Goal: Task Accomplishment & Management: Manage account settings

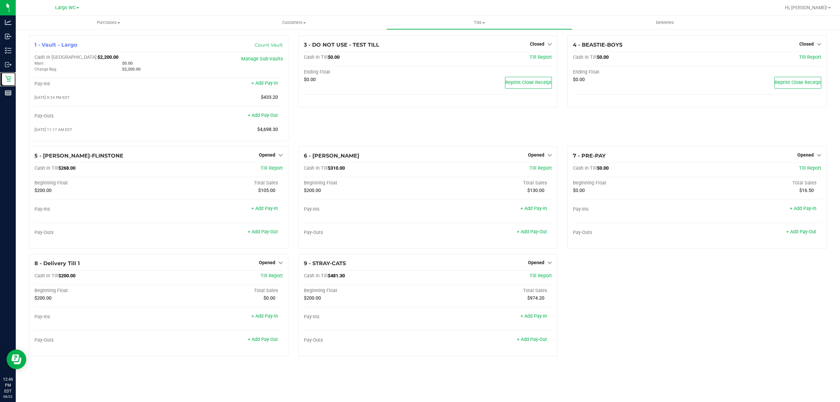
click at [0, 0] on p "Retail" at bounding box center [0, 0] width 0 height 0
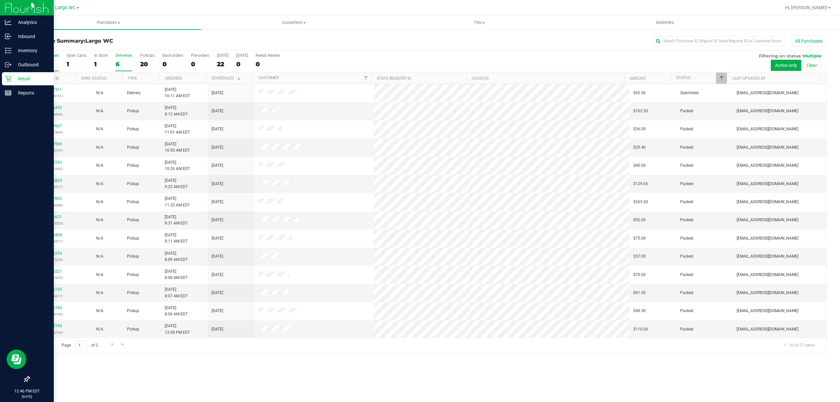
click at [124, 55] on div "Deliveries" at bounding box center [124, 55] width 17 height 5
click at [0, 0] on input "Deliveries 6" at bounding box center [0, 0] width 0 height 0
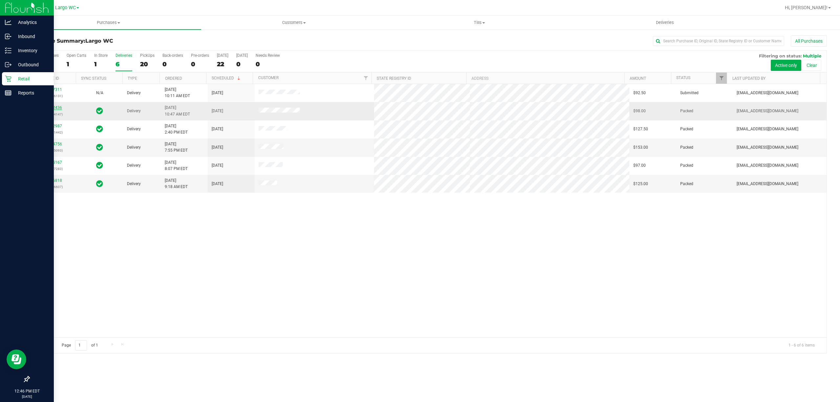
click at [54, 110] on link "11812436" at bounding box center [53, 107] width 18 height 5
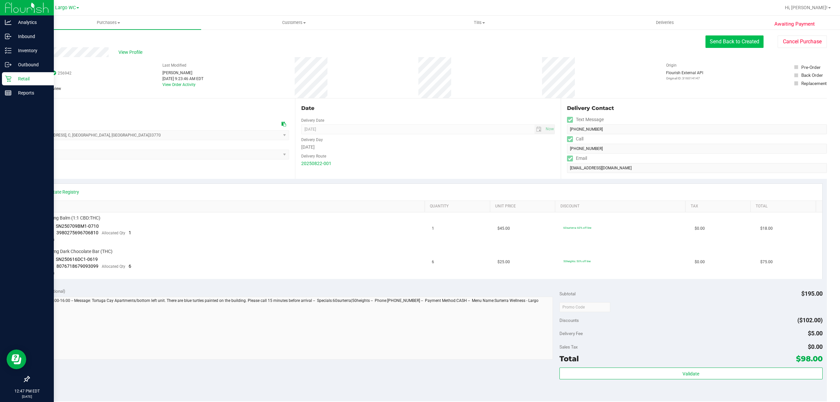
click at [741, 45] on button "Send Back to Created" at bounding box center [735, 41] width 58 height 12
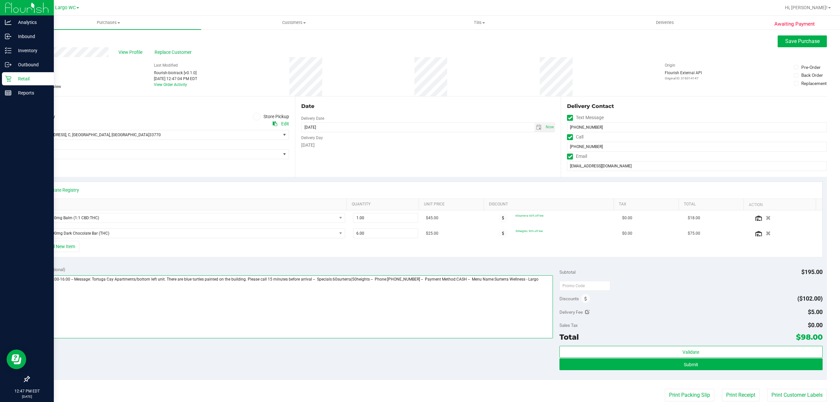
click at [547, 281] on textarea at bounding box center [293, 306] width 520 height 63
type textarea "[DATE] 13:00-16:00 -- Message: Tortuga Cay Apartments/bottom left unit. There a…"
click at [800, 41] on span "Save Purchase" at bounding box center [802, 41] width 34 height 6
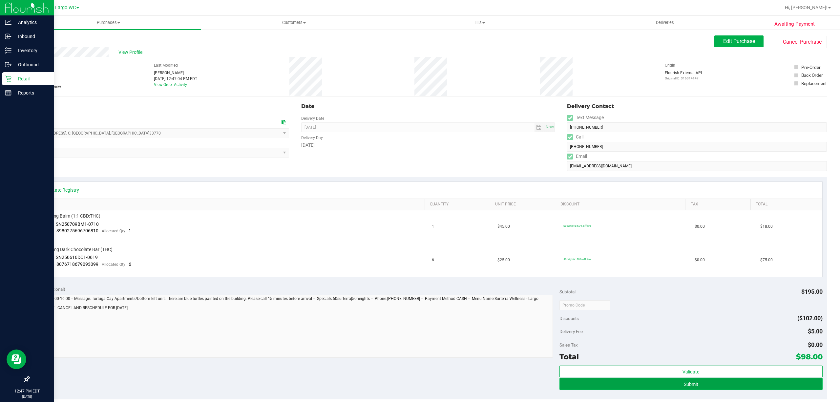
click at [725, 385] on button "Submit" at bounding box center [691, 384] width 263 height 12
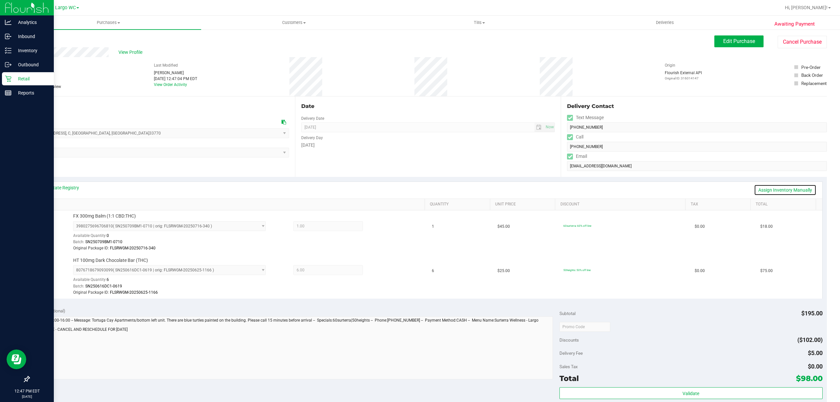
click at [780, 190] on link "Assign Inventory Manually" at bounding box center [785, 189] width 62 height 11
click at [379, 229] on icon at bounding box center [382, 227] width 7 height 8
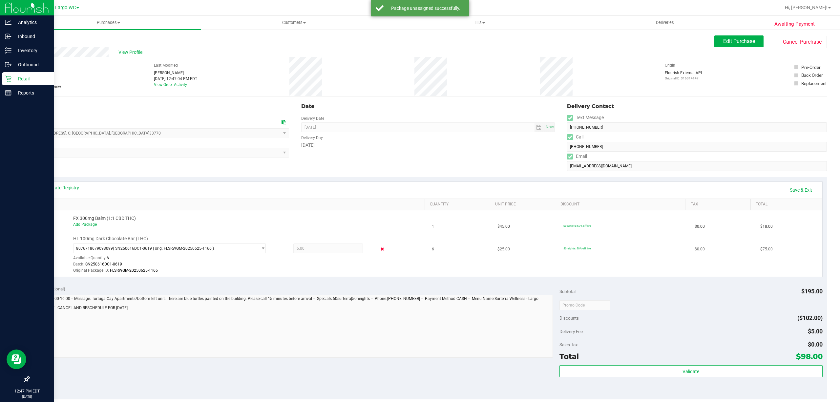
click at [379, 251] on icon at bounding box center [382, 250] width 7 height 8
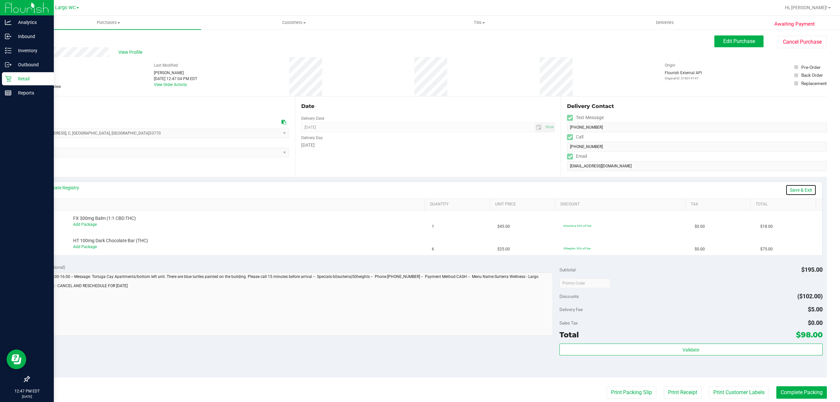
click at [792, 193] on link "Save & Exit" at bounding box center [801, 189] width 31 height 11
click at [131, 54] on span "View Profile" at bounding box center [131, 52] width 26 height 7
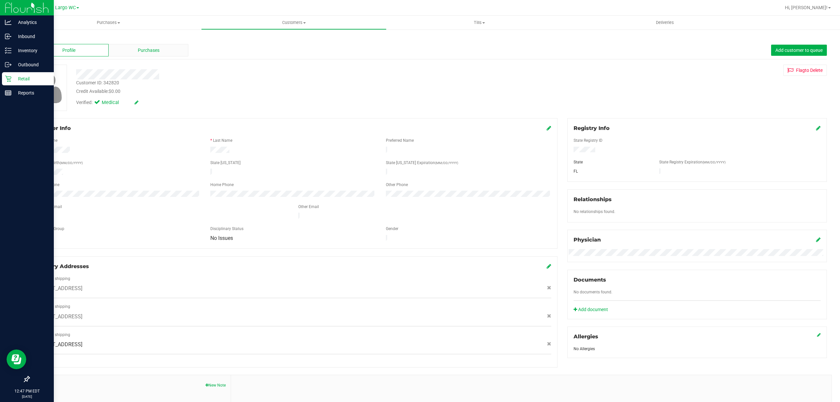
click at [141, 52] on span "Purchases" at bounding box center [149, 50] width 22 height 7
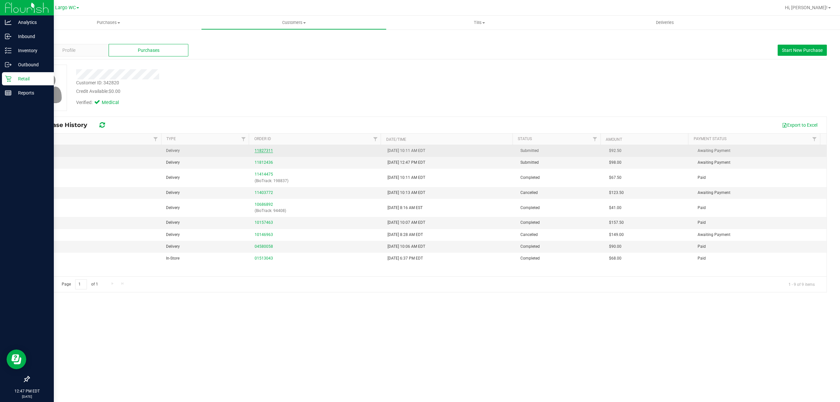
click at [261, 151] on link "11827311" at bounding box center [264, 150] width 18 height 5
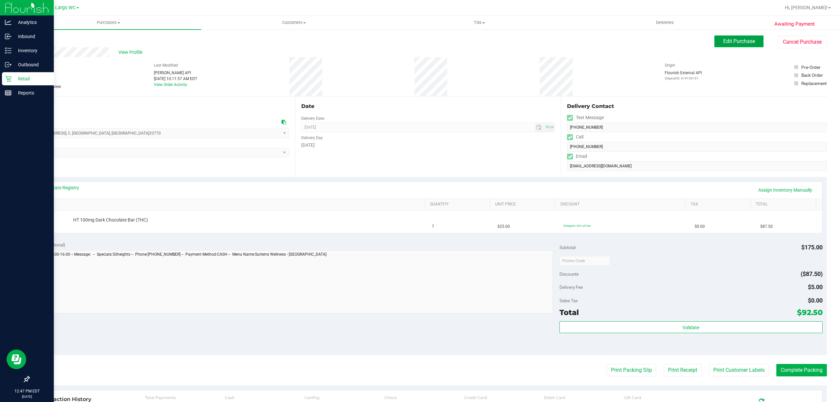
click at [740, 47] on button "Edit Purchase" at bounding box center [739, 41] width 49 height 12
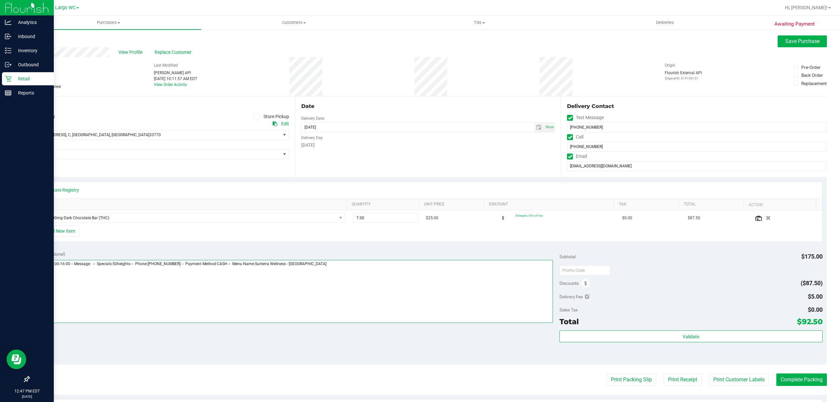
click at [368, 267] on textarea at bounding box center [293, 291] width 520 height 63
paste textarea "e: Tortuga Cay Apartments/bottom left unit. There are blue turtles painted on t…"
click at [322, 267] on textarea at bounding box center [293, 291] width 520 height 63
type textarea "[DATE] 13:00-16:00 -- Message: -- Specials:50heights -- Phone:[PHONE_NUMBER] --…"
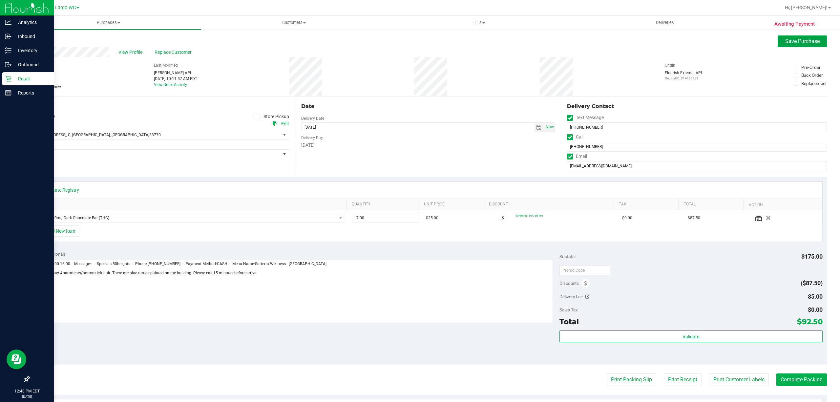
click at [798, 41] on span "Save Purchase" at bounding box center [802, 41] width 34 height 6
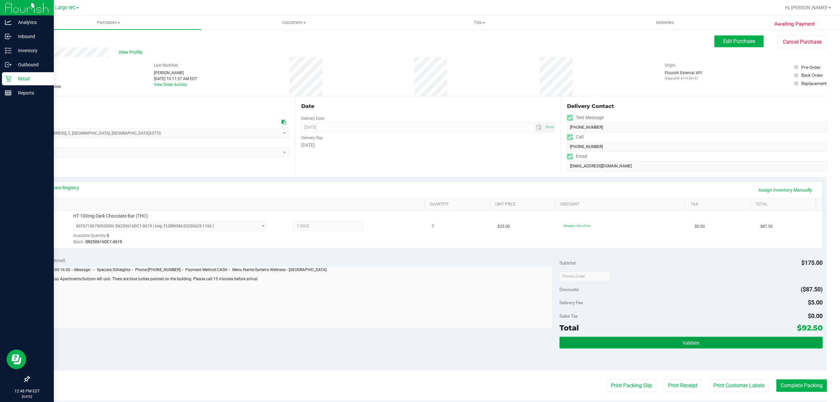
click at [683, 339] on button "Validate" at bounding box center [691, 343] width 263 height 12
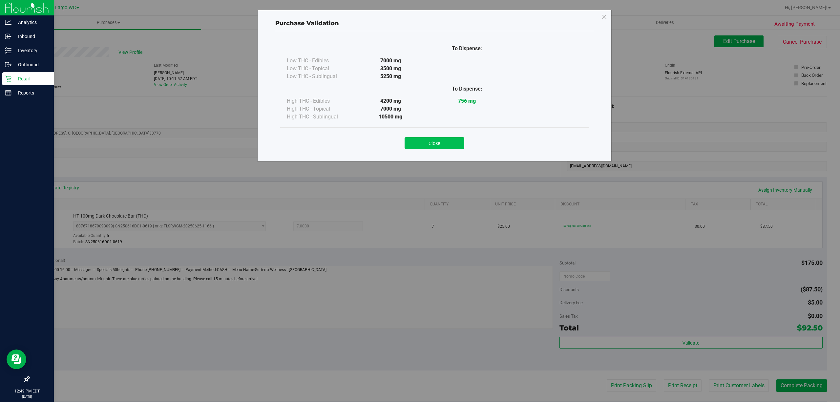
click at [442, 144] on button "Close" at bounding box center [435, 143] width 60 height 12
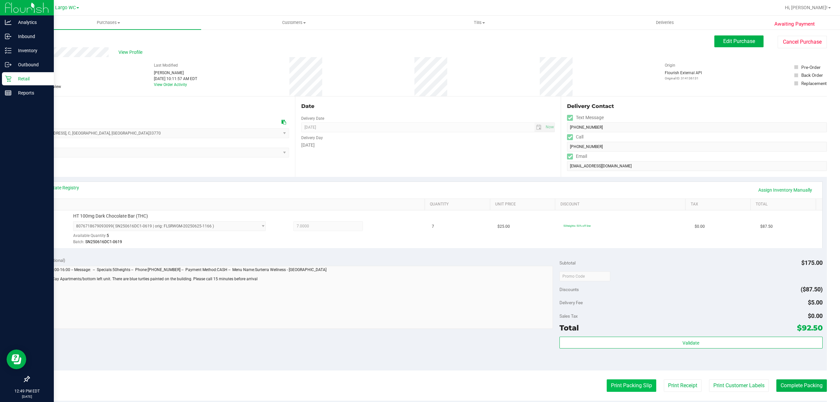
click at [634, 387] on button "Print Packing Slip" at bounding box center [632, 385] width 50 height 12
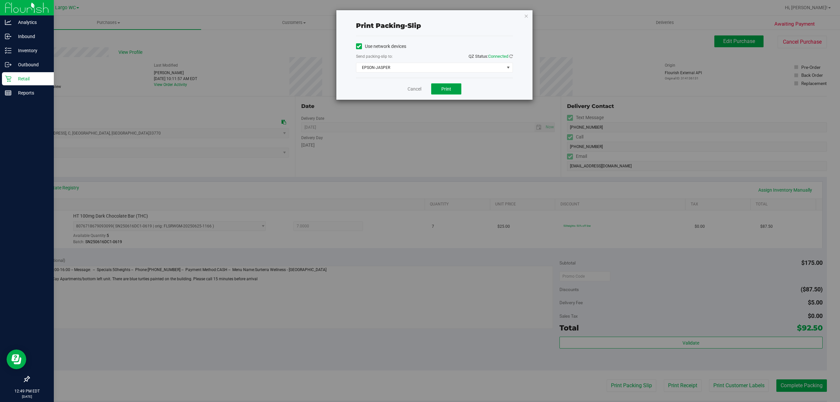
click at [458, 87] on button "Print" at bounding box center [446, 88] width 30 height 11
click at [458, 81] on div "Cancel Print" at bounding box center [434, 89] width 157 height 22
click at [456, 88] on button "Print" at bounding box center [446, 88] width 30 height 11
click at [525, 16] on icon "button" at bounding box center [526, 16] width 5 height 8
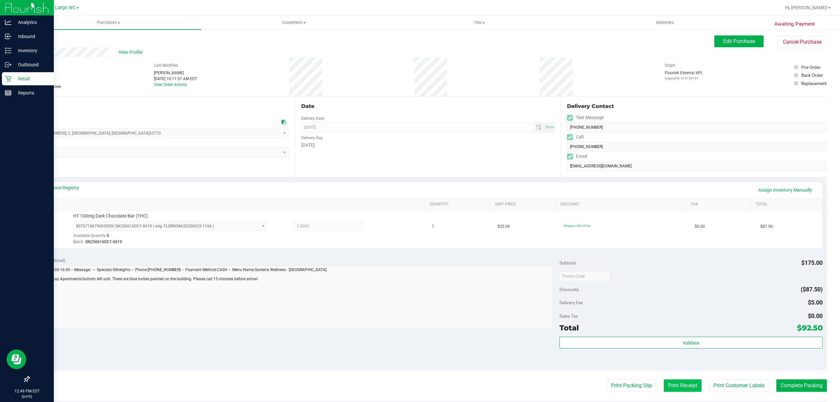
click at [681, 389] on button "Print Receipt" at bounding box center [683, 385] width 38 height 12
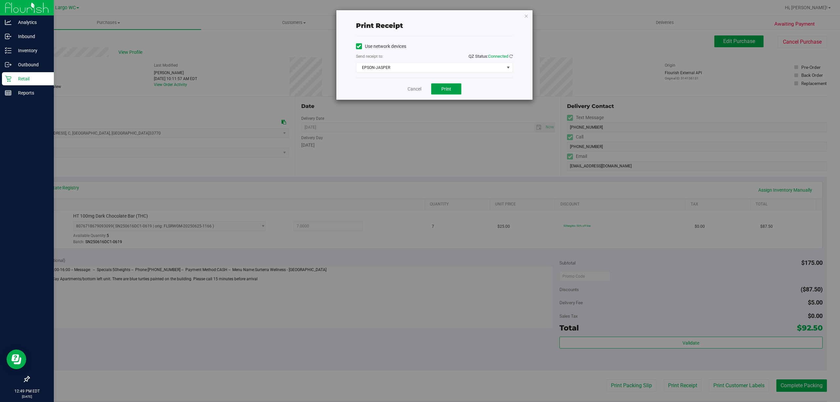
click at [450, 92] on span "Print" at bounding box center [446, 88] width 10 height 5
click at [526, 15] on icon "button" at bounding box center [526, 16] width 5 height 8
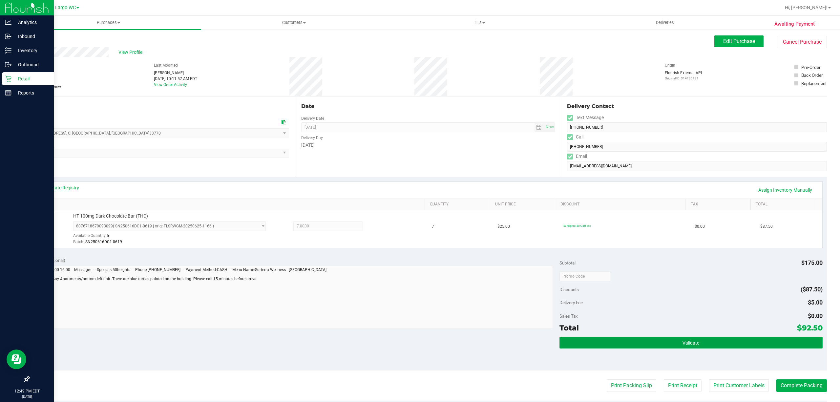
click at [730, 340] on button "Validate" at bounding box center [691, 343] width 263 height 12
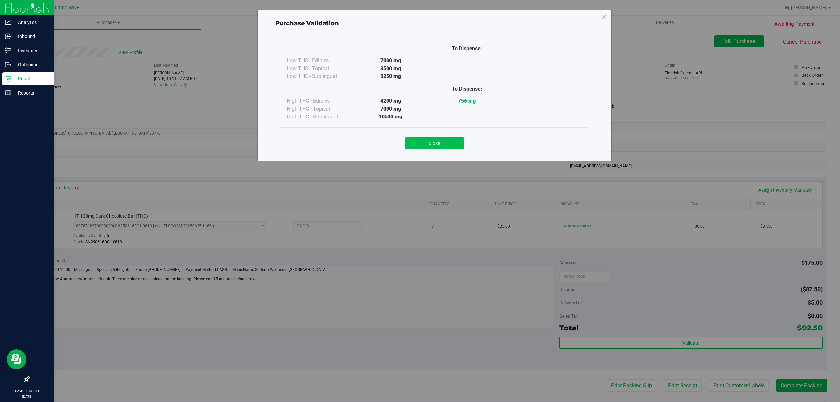
click at [446, 138] on button "Close" at bounding box center [435, 143] width 60 height 12
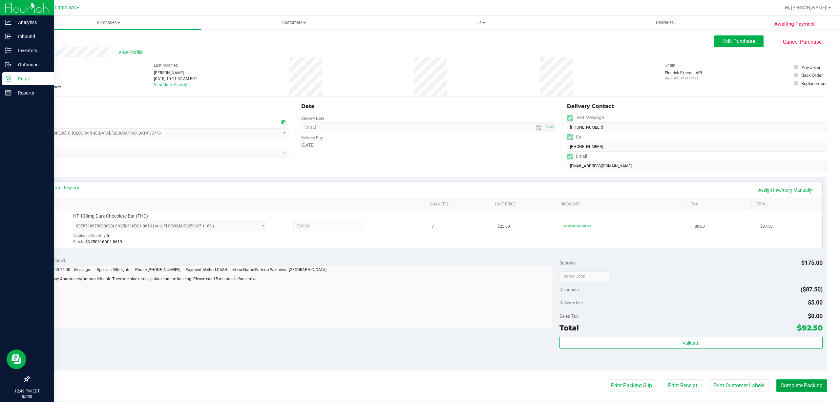
click at [798, 388] on button "Complete Packing" at bounding box center [802, 385] width 51 height 12
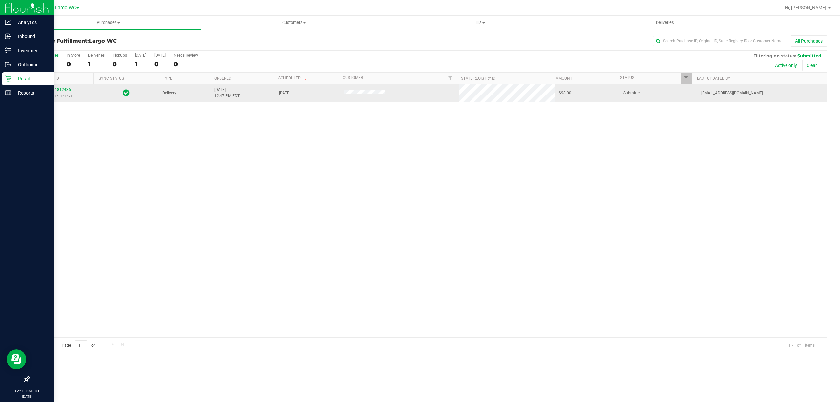
click at [60, 86] on td "11812436 (316014147)" at bounding box center [61, 93] width 65 height 18
click at [60, 89] on link "11812436" at bounding box center [62, 89] width 18 height 5
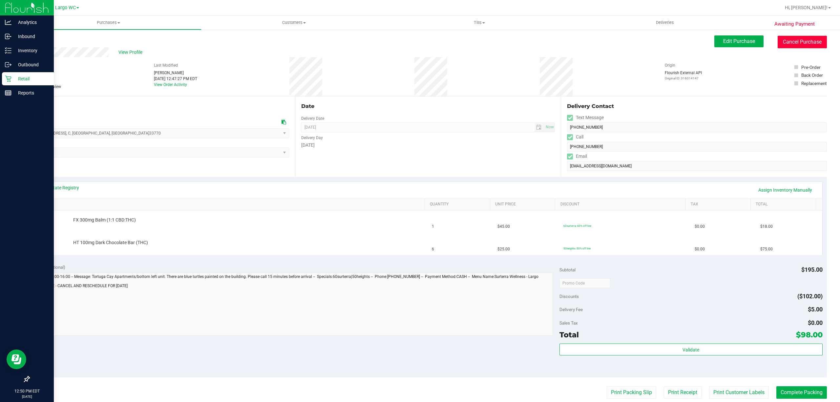
click at [792, 42] on button "Cancel Purchase" at bounding box center [802, 42] width 49 height 12
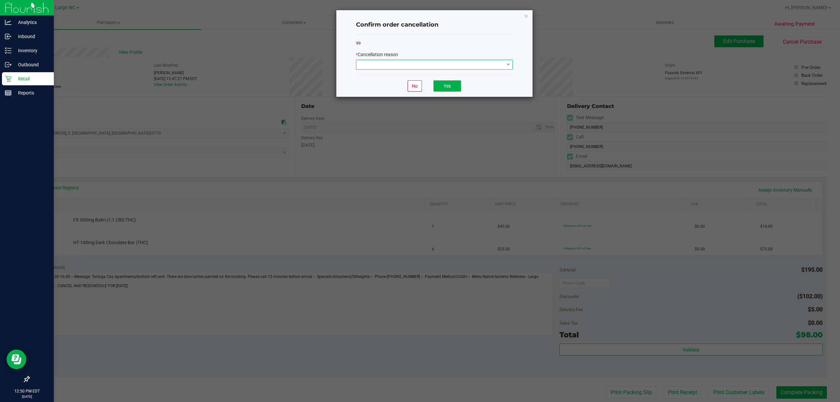
click at [466, 62] on span at bounding box center [430, 64] width 148 height 9
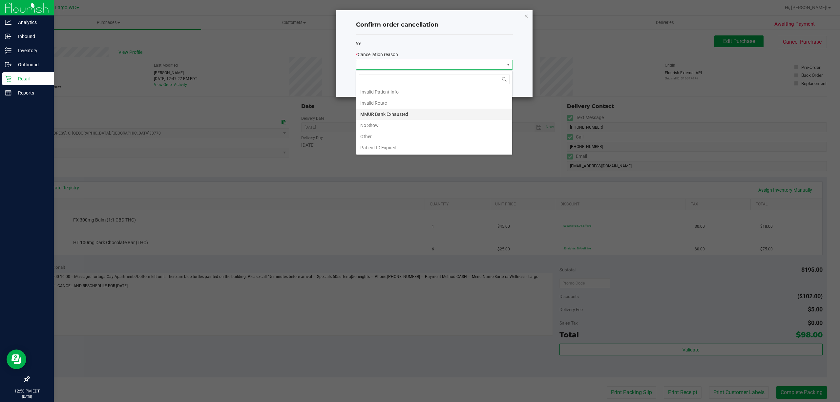
scroll to position [37, 0]
click at [379, 125] on li "Other" at bounding box center [434, 125] width 156 height 11
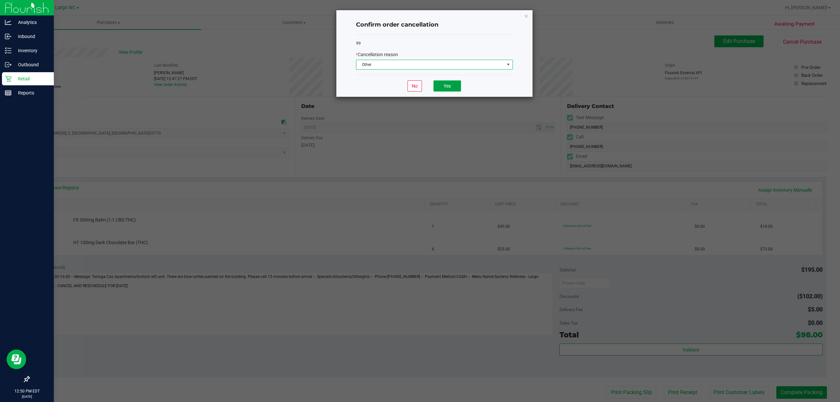
click at [443, 86] on button "Yes" at bounding box center [448, 85] width 28 height 11
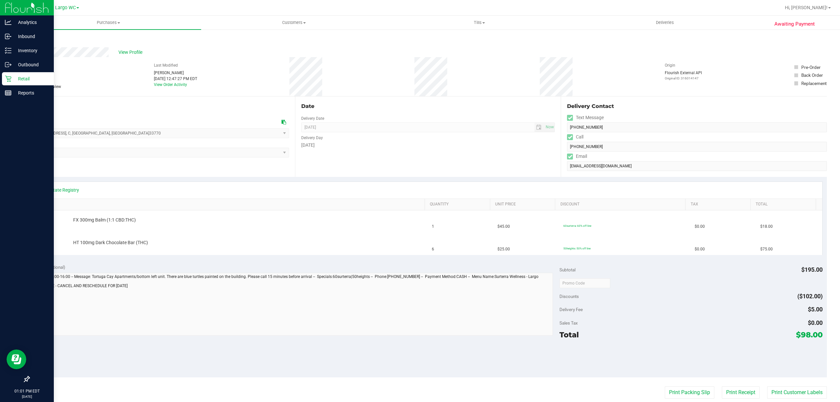
click at [12, 80] on p "Retail" at bounding box center [30, 79] width 39 height 8
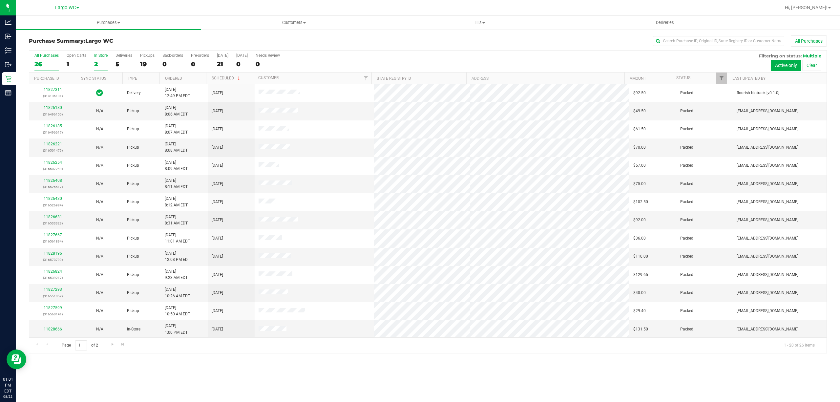
click at [96, 56] on div "In Store" at bounding box center [100, 55] width 13 height 5
click at [0, 0] on input "In Store 2" at bounding box center [0, 0] width 0 height 0
click at [656, 23] on span "Deliveries" at bounding box center [665, 23] width 36 height 6
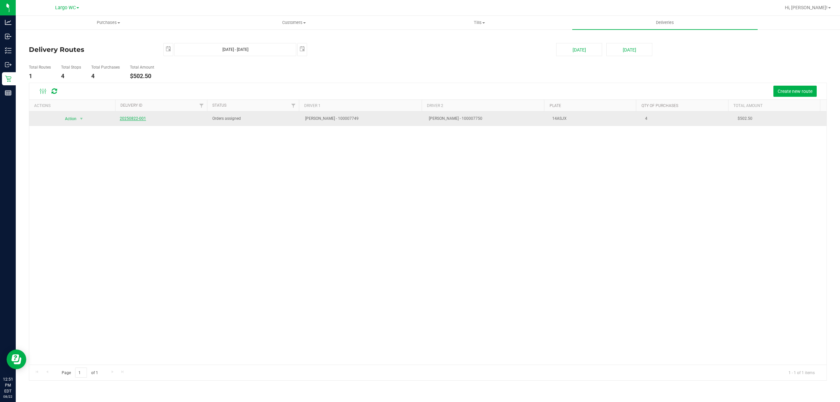
click at [129, 118] on link "20250822-001" at bounding box center [133, 118] width 26 height 5
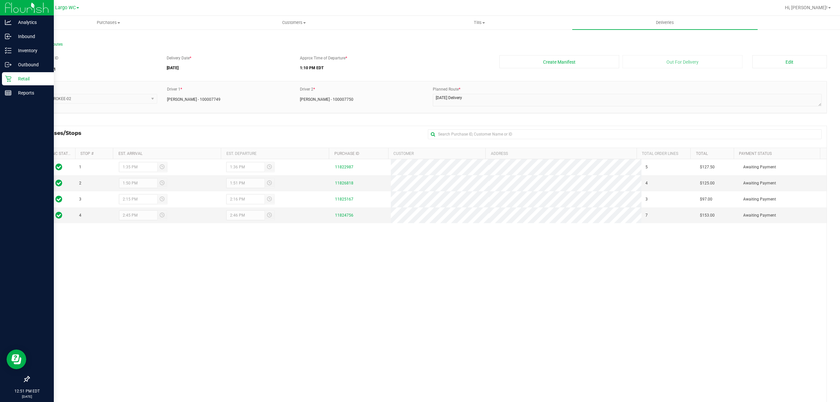
click at [19, 78] on p "Retail" at bounding box center [30, 79] width 39 height 8
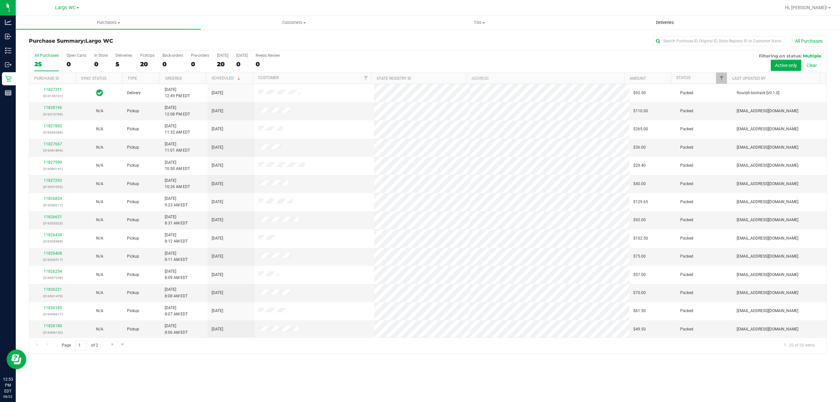
click at [658, 22] on span "Deliveries" at bounding box center [665, 23] width 36 height 6
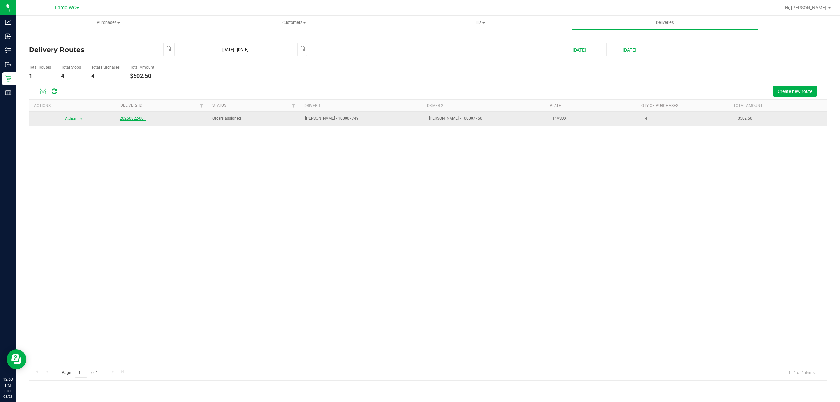
click at [124, 119] on link "20250822-001" at bounding box center [133, 118] width 26 height 5
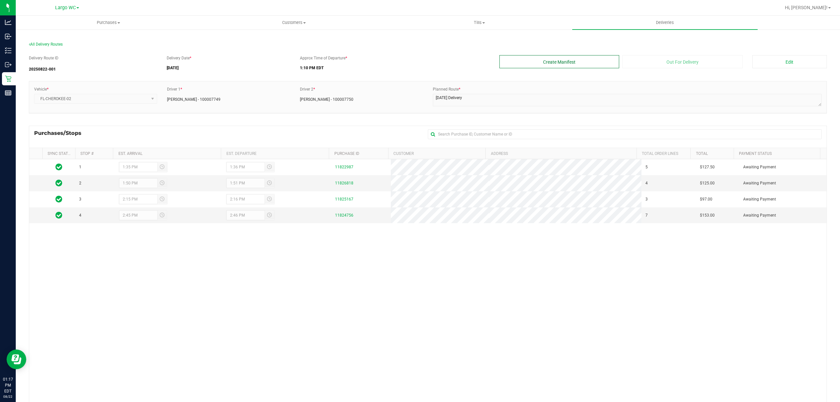
click at [570, 63] on button "Create Manifest" at bounding box center [560, 61] width 120 height 13
click at [792, 63] on button "Edit" at bounding box center [790, 61] width 75 height 13
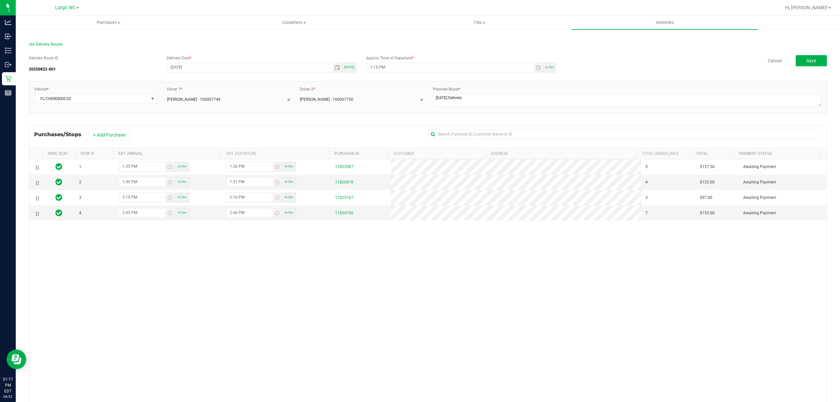
click at [545, 66] on span "In 5m" at bounding box center [549, 67] width 9 height 4
type input "1:22 PM"
click at [806, 62] on span "Save" at bounding box center [811, 60] width 10 height 5
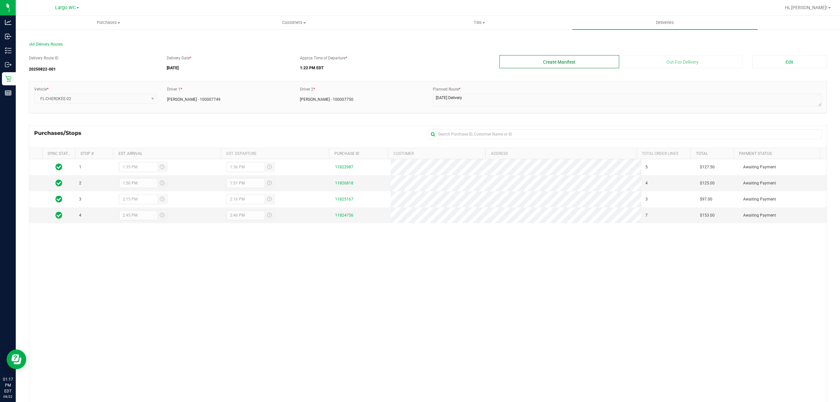
click at [583, 63] on button "Create Manifest" at bounding box center [560, 61] width 120 height 13
click at [664, 63] on button "Out For Delivery" at bounding box center [683, 61] width 120 height 13
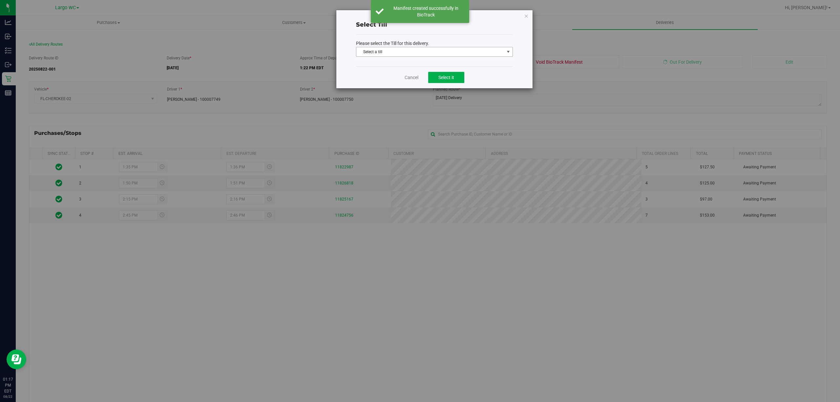
click at [446, 56] on span "Select a till" at bounding box center [430, 51] width 148 height 9
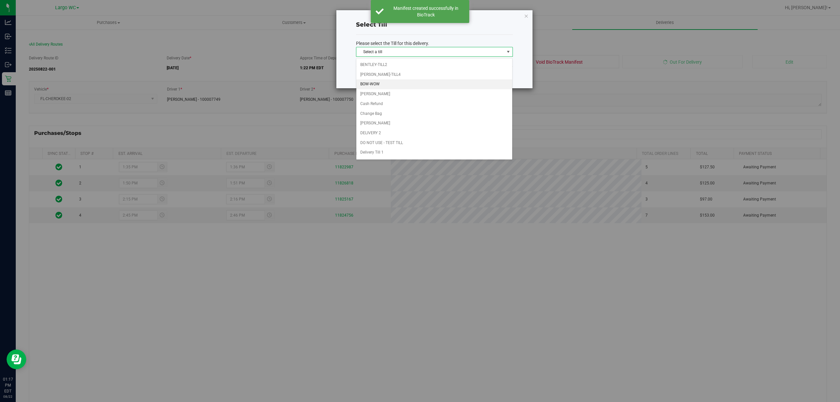
scroll to position [44, 0]
click at [378, 141] on li "Delivery Till 1" at bounding box center [434, 138] width 156 height 10
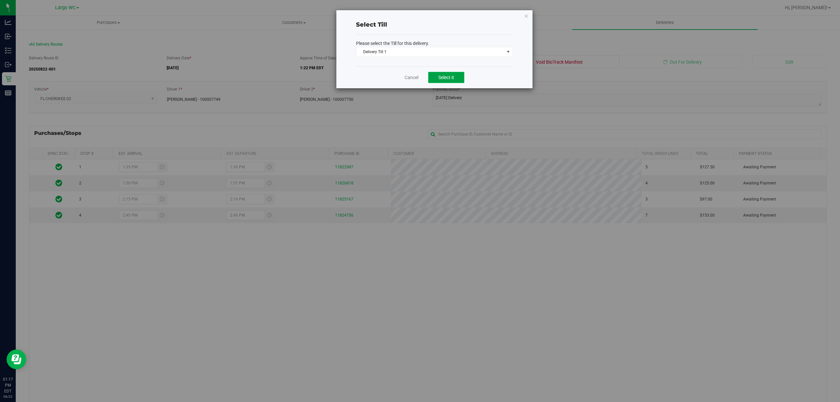
click at [440, 73] on button "Select it" at bounding box center [446, 77] width 36 height 11
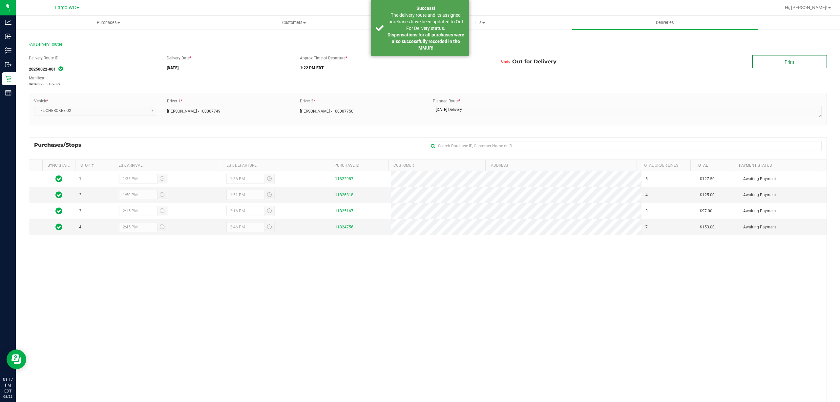
click at [802, 59] on link "Print" at bounding box center [790, 61] width 75 height 13
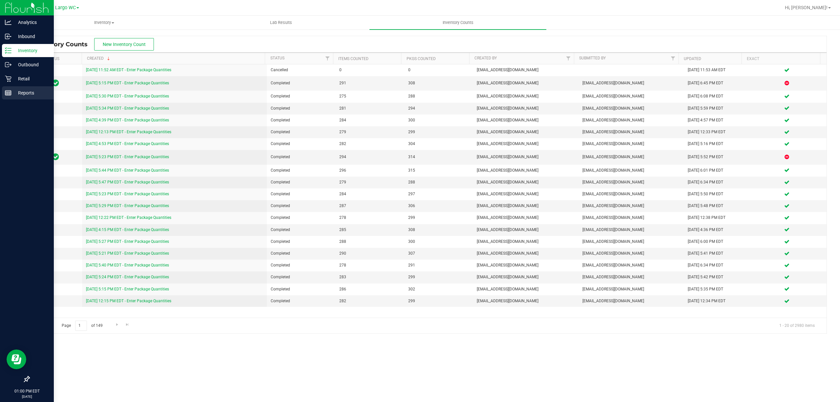
click at [20, 93] on p "Reports" at bounding box center [30, 93] width 39 height 8
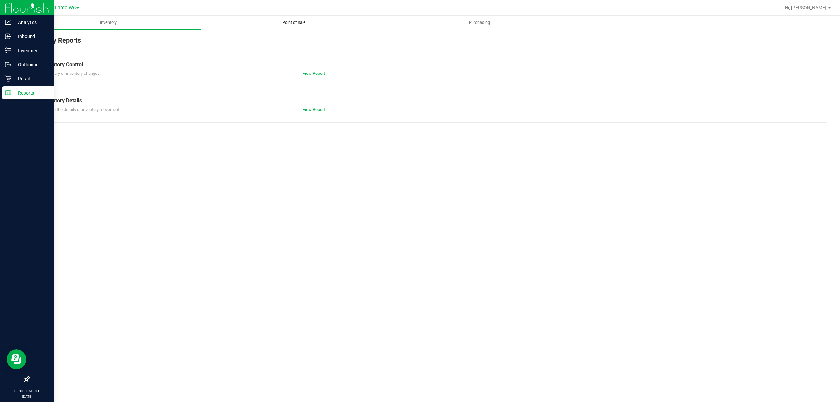
click at [303, 21] on span "Point of Sale" at bounding box center [294, 23] width 41 height 6
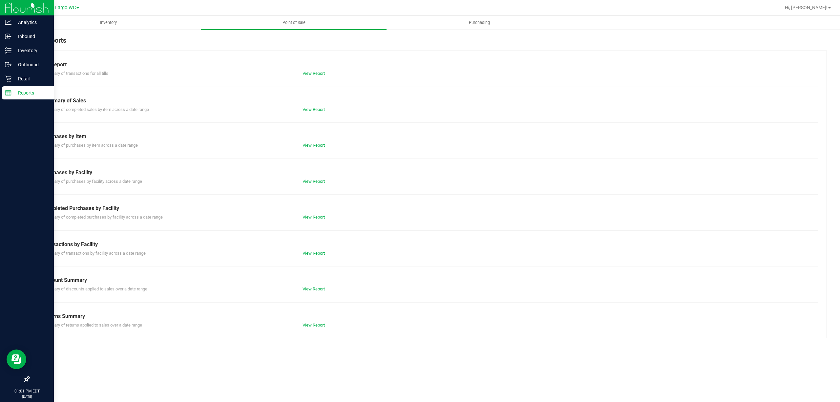
click at [318, 217] on link "View Report" at bounding box center [314, 217] width 22 height 5
